Goal: Transaction & Acquisition: Purchase product/service

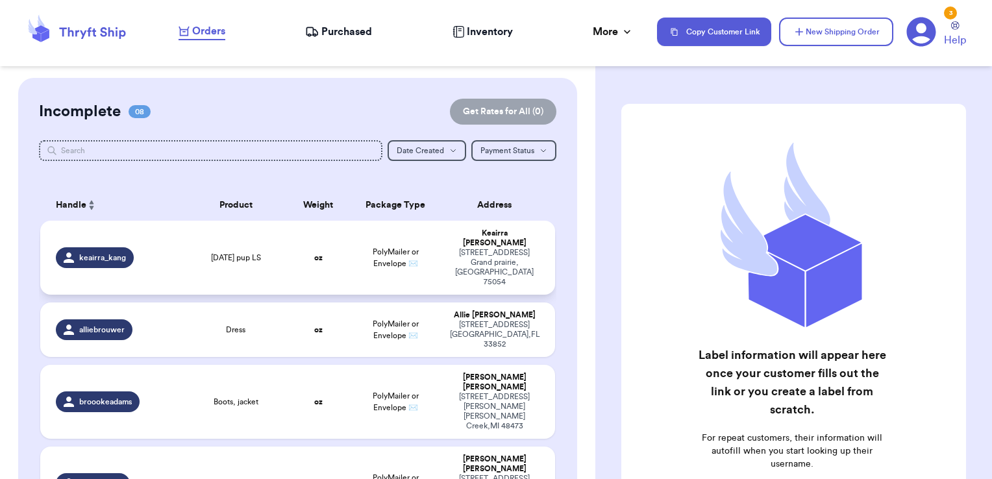
click at [218, 252] on span "[DATE] pup LS" at bounding box center [236, 257] width 50 height 10
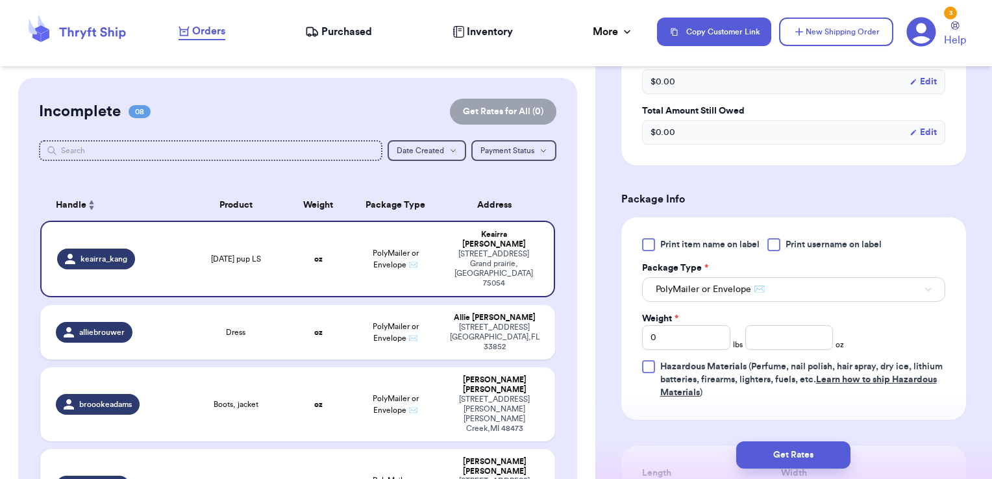
scroll to position [454, 0]
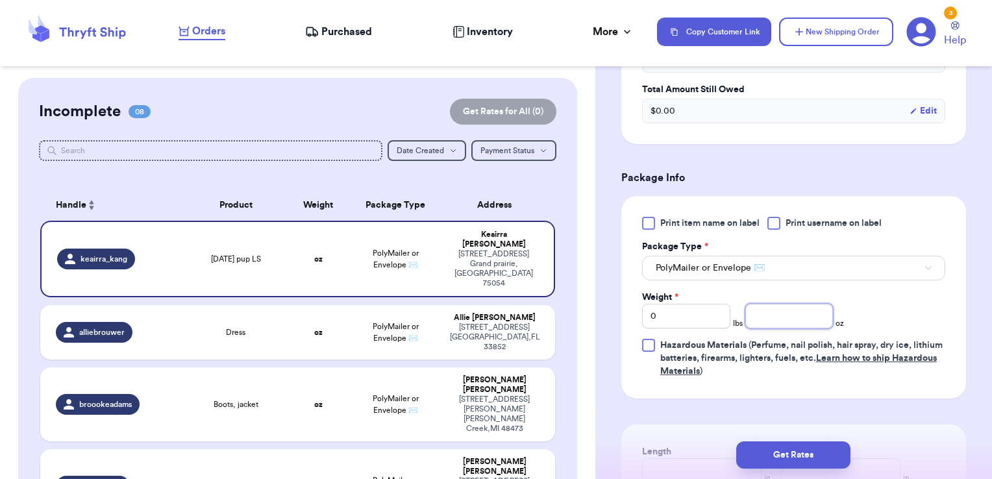
click at [773, 313] on input "number" at bounding box center [789, 316] width 88 height 25
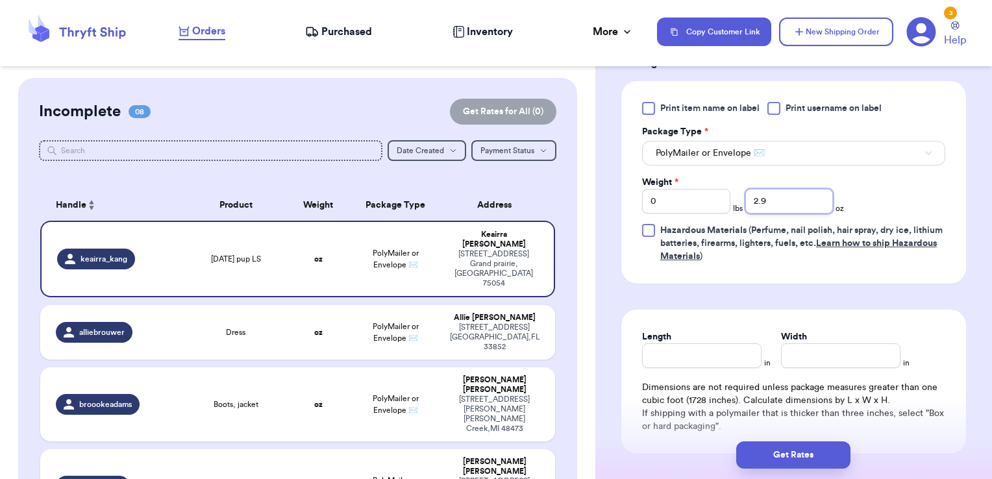
scroll to position [649, 0]
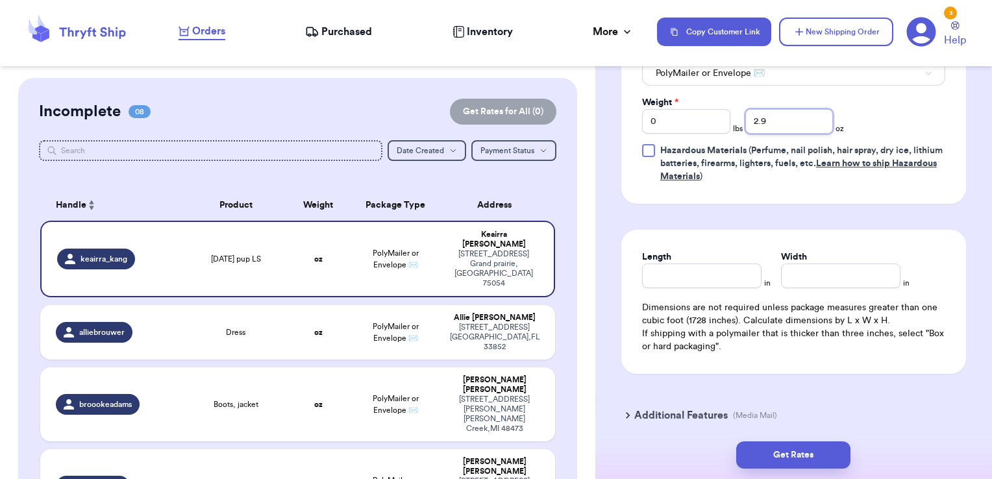
type input "2.9"
click at [735, 276] on input "Length" at bounding box center [701, 275] width 119 height 25
type input "7"
type input "6"
click at [800, 458] on button "Get Rates" at bounding box center [793, 454] width 114 height 27
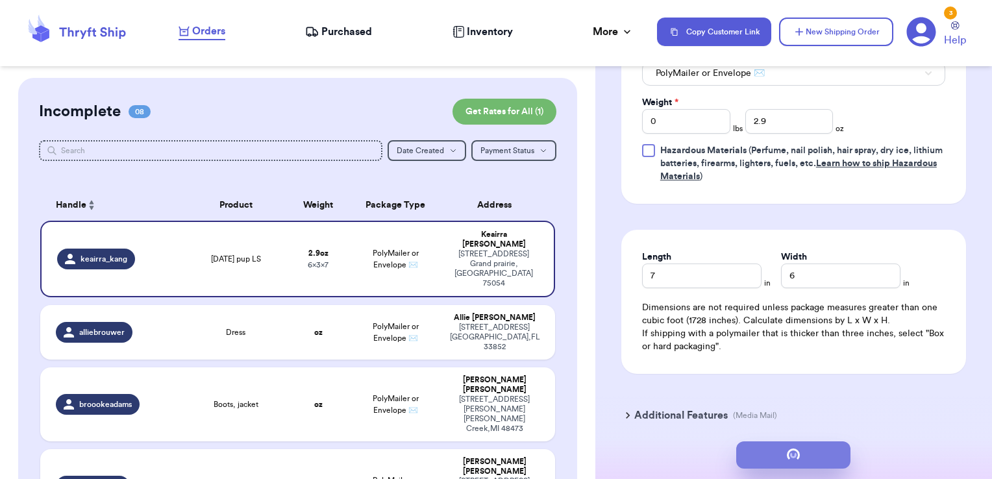
scroll to position [0, 0]
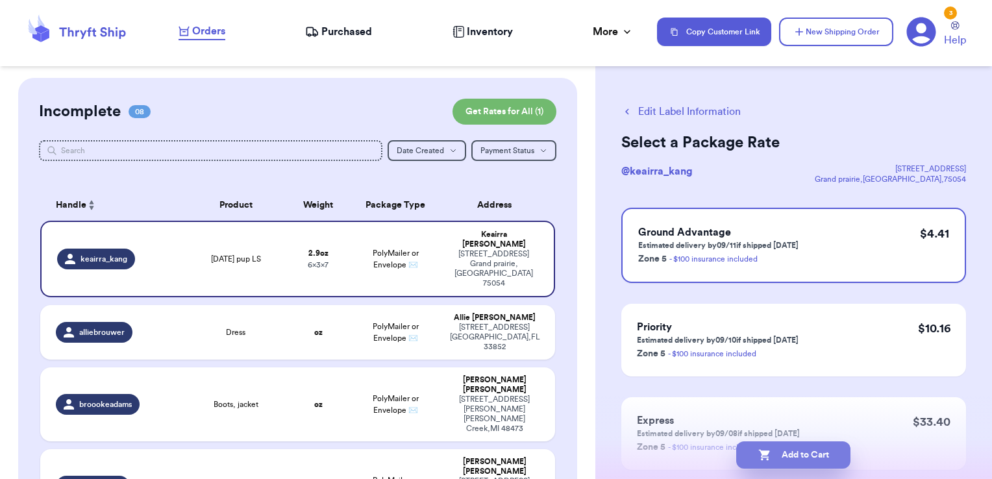
click at [766, 461] on icon "button" at bounding box center [764, 454] width 13 height 13
checkbox input "true"
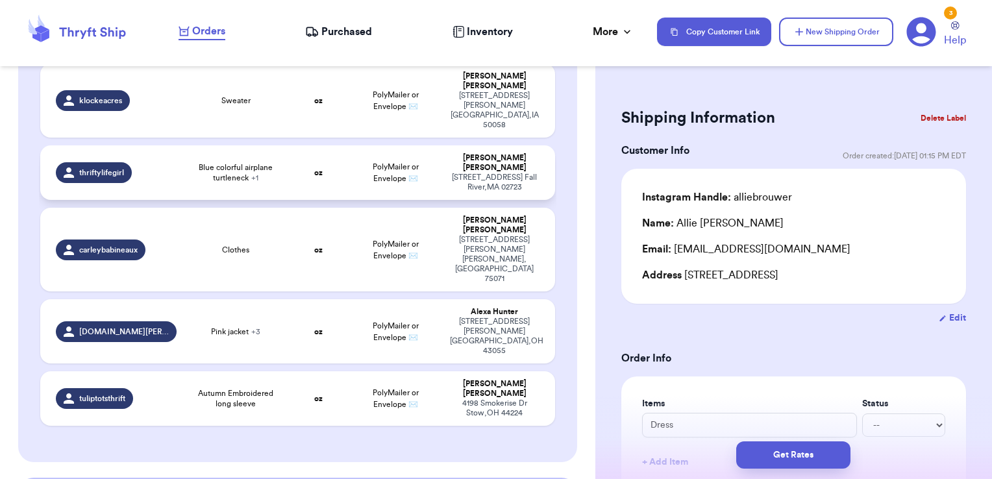
scroll to position [349, 0]
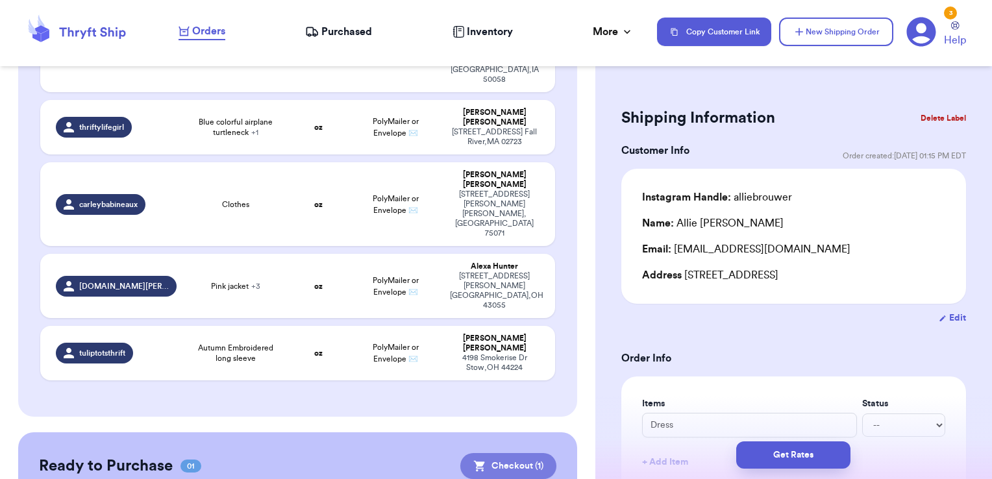
click at [520, 453] on button "Checkout ( 1 )" at bounding box center [508, 466] width 96 height 26
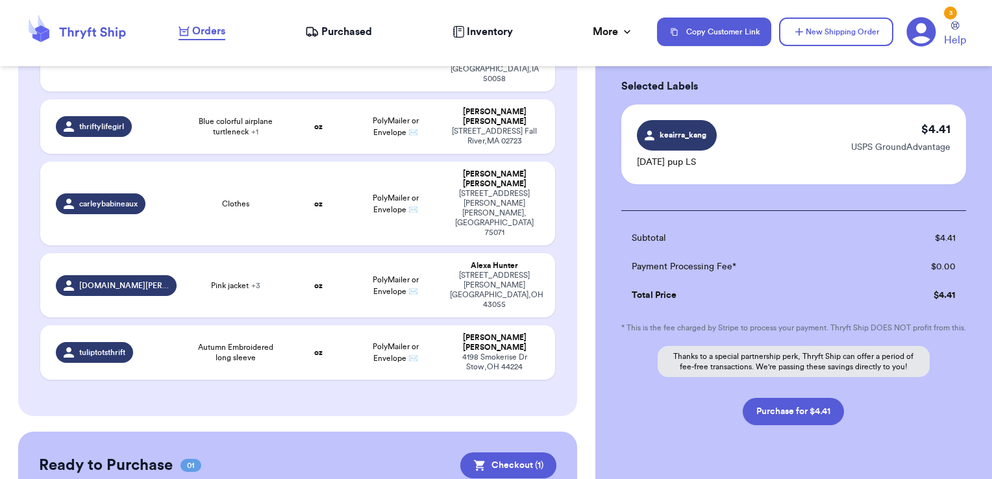
scroll to position [104, 0]
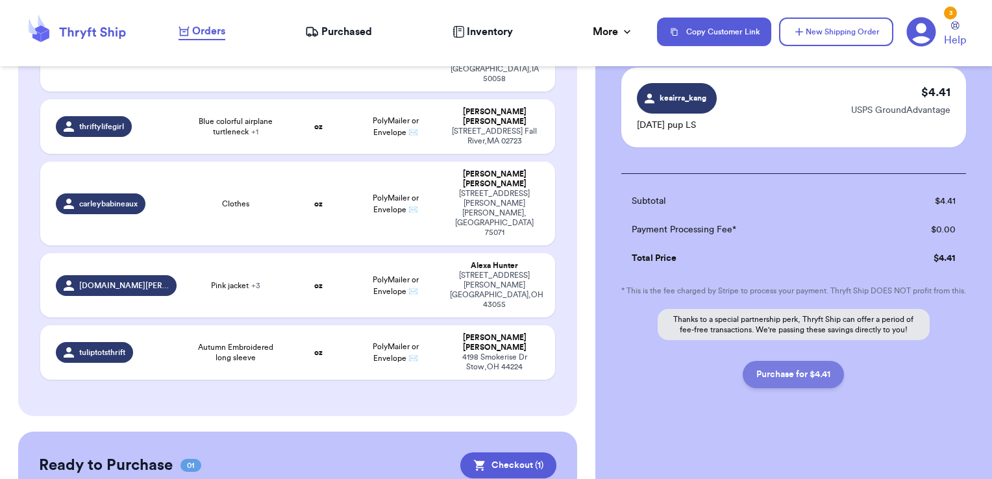
click at [763, 380] on button "Purchase for $4.41" at bounding box center [792, 374] width 101 height 27
checkbox input "false"
checkbox input "true"
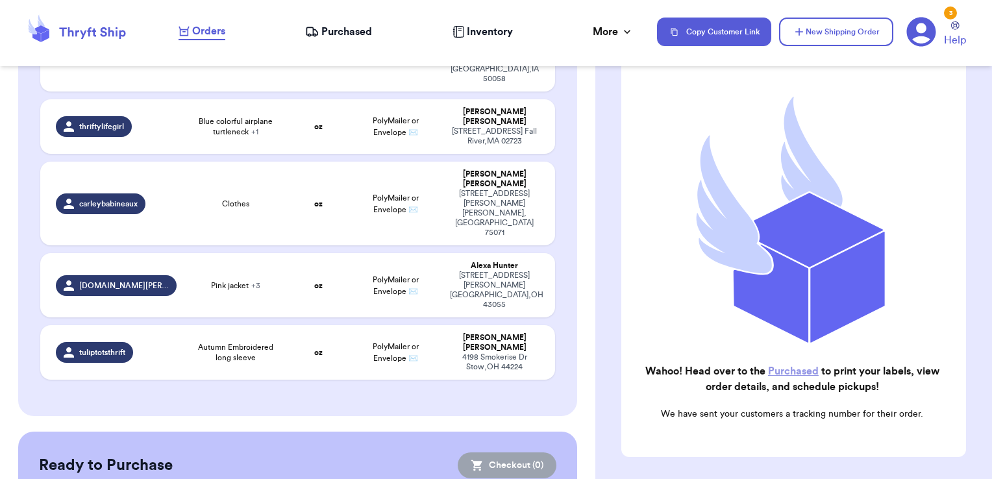
scroll to position [345, 0]
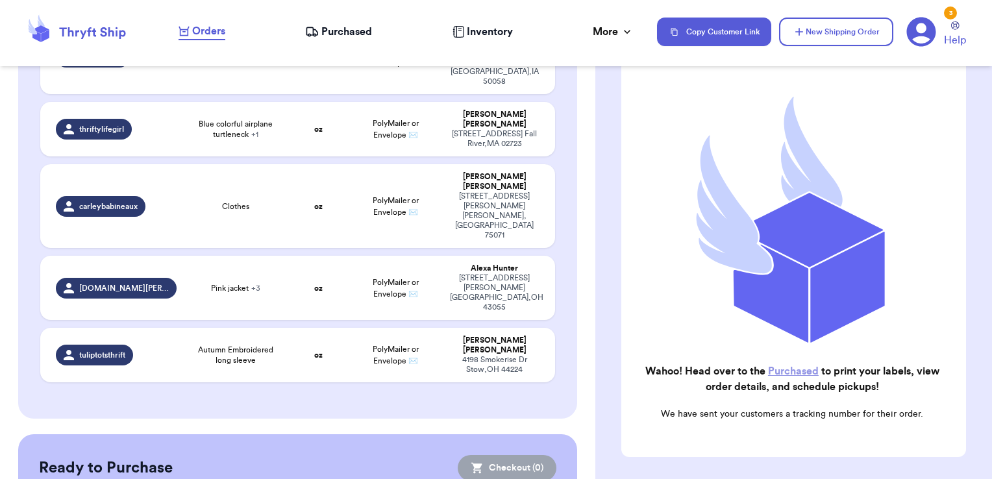
click at [781, 366] on link "Purchased" at bounding box center [793, 371] width 51 height 10
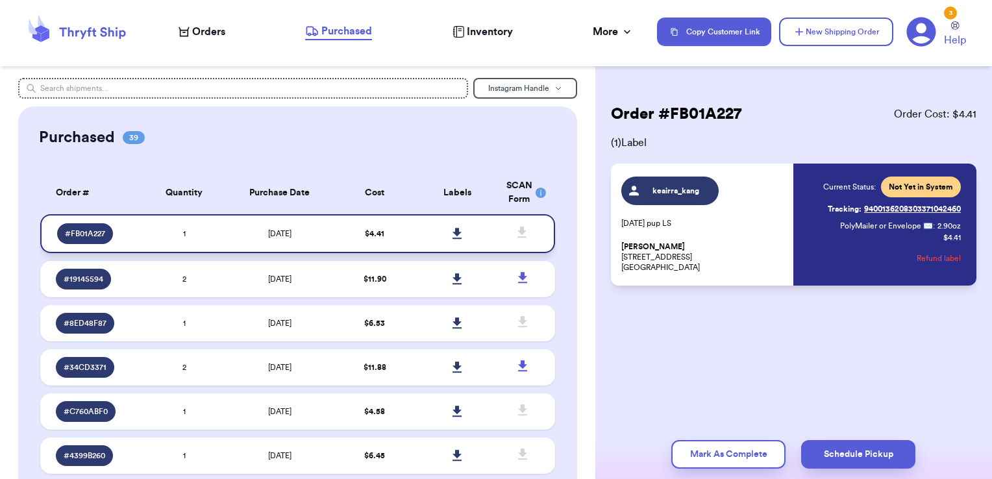
click at [452, 230] on icon at bounding box center [457, 234] width 10 height 12
